Goal: Task Accomplishment & Management: Use online tool/utility

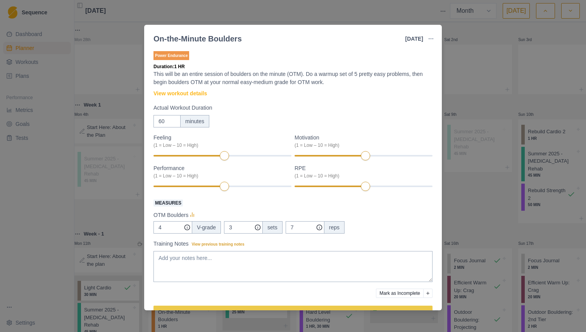
select select "month"
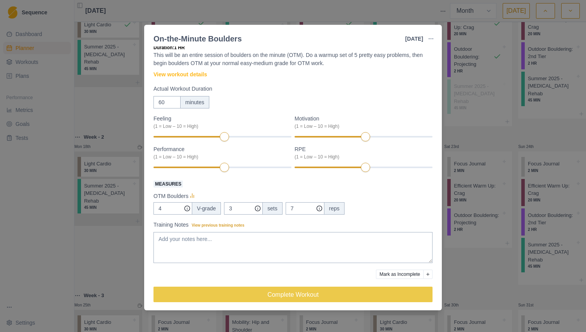
scroll to position [22, 0]
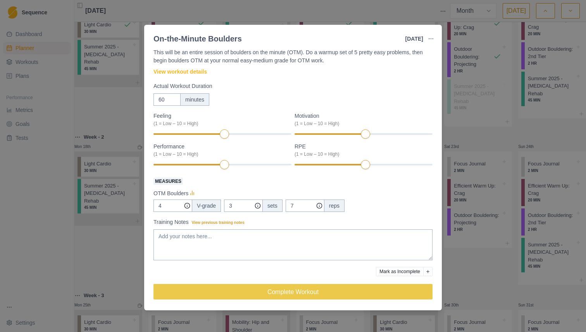
click at [275, 100] on div "60 minutes" at bounding box center [292, 99] width 279 height 12
click at [268, 133] on div at bounding box center [214, 134] width 122 height 2
click at [268, 134] on div "8" at bounding box center [222, 133] width 138 height 5
click at [270, 133] on div at bounding box center [214, 134] width 122 height 2
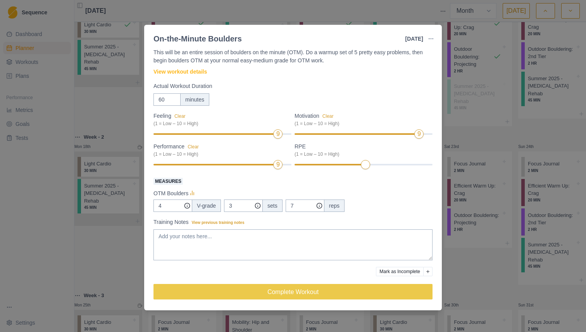
click at [271, 164] on div at bounding box center [214, 165] width 122 height 2
click at [171, 206] on input "4" at bounding box center [172, 206] width 39 height 12
click at [236, 178] on label "Measures" at bounding box center [290, 180] width 274 height 9
click at [192, 200] on input "4" at bounding box center [172, 206] width 39 height 12
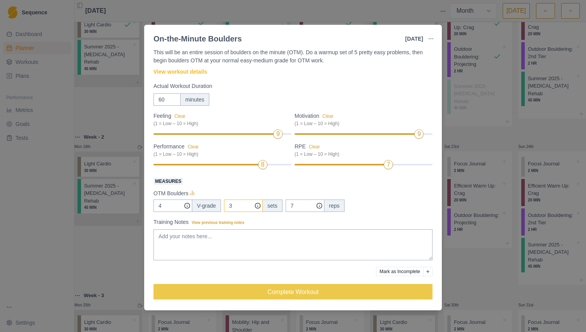
click at [237, 206] on input "3" at bounding box center [243, 206] width 39 height 12
click at [175, 203] on input "4" at bounding box center [172, 206] width 39 height 12
type input "3"
click at [241, 203] on input "3" at bounding box center [243, 206] width 39 height 12
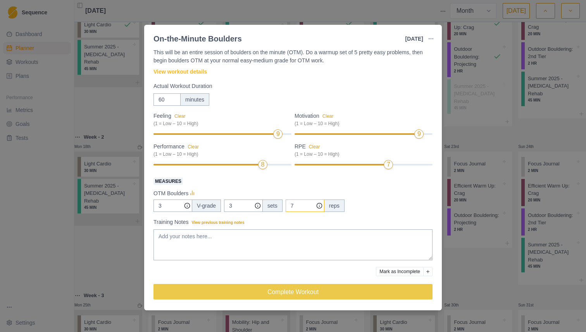
click at [291, 201] on input "7" at bounding box center [305, 206] width 39 height 12
type input "8"
click at [185, 241] on textarea "Training Notes View previous training notes" at bounding box center [292, 244] width 279 height 31
click at [243, 230] on textarea "Training Notes View previous training notes" at bounding box center [292, 244] width 279 height 31
click at [242, 240] on textarea "Training Notes View previous training notes" at bounding box center [292, 244] width 279 height 31
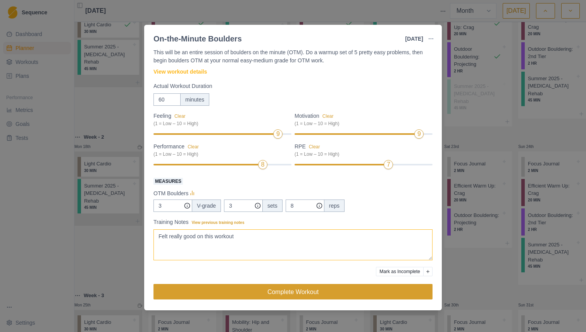
type textarea "Felt really good on this workout"
click at [286, 293] on button "Complete Workout" at bounding box center [292, 291] width 279 height 15
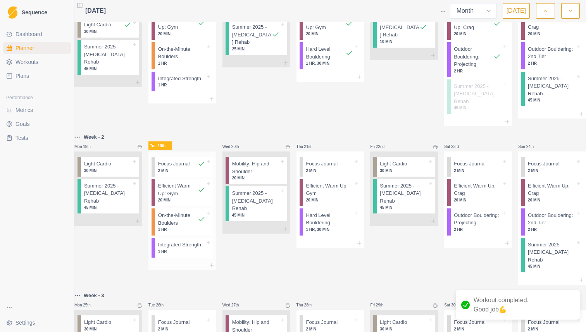
click at [201, 246] on p "Integrated Strength" at bounding box center [179, 245] width 43 height 8
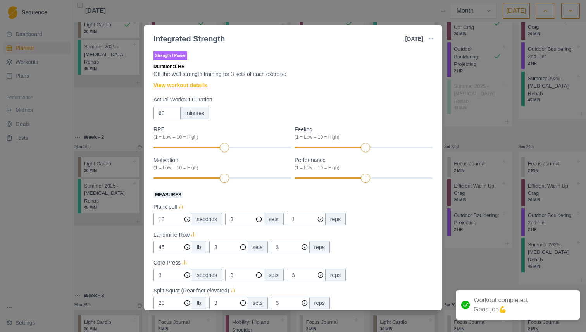
click at [194, 86] on link "View workout details" at bounding box center [179, 85] width 53 height 8
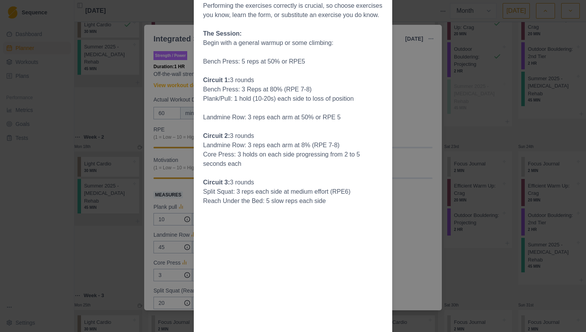
scroll to position [275, 0]
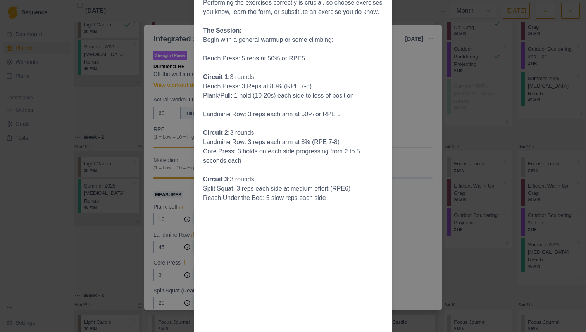
click at [425, 62] on div "Workout Details General strength training is important, as it allows us to have…" at bounding box center [293, 166] width 586 height 332
